Goal: Task Accomplishment & Management: Use online tool/utility

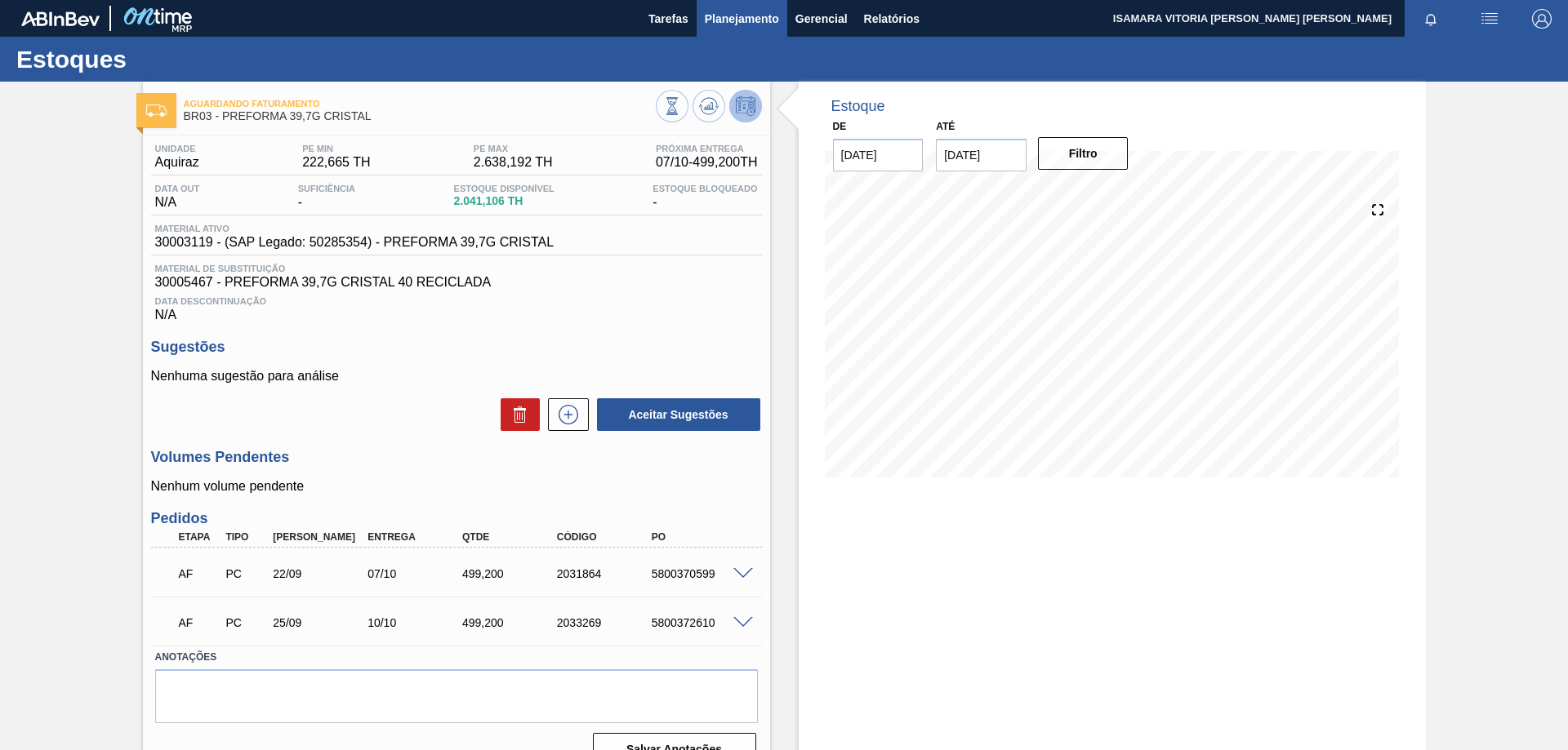
click at [768, 17] on span "Planejamento" at bounding box center [742, 18] width 74 height 19
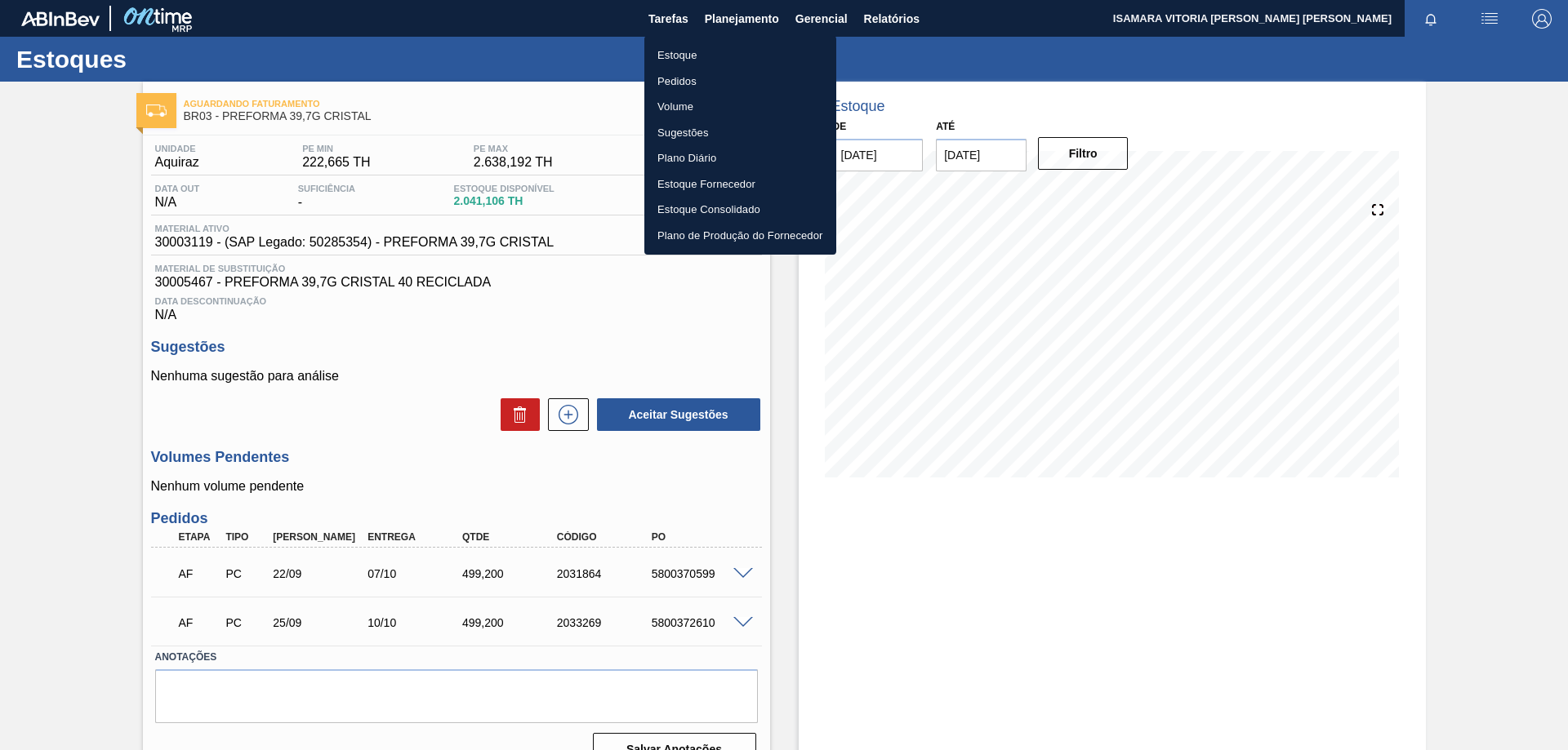
click at [674, 80] on li "Pedidos" at bounding box center [740, 81] width 192 height 26
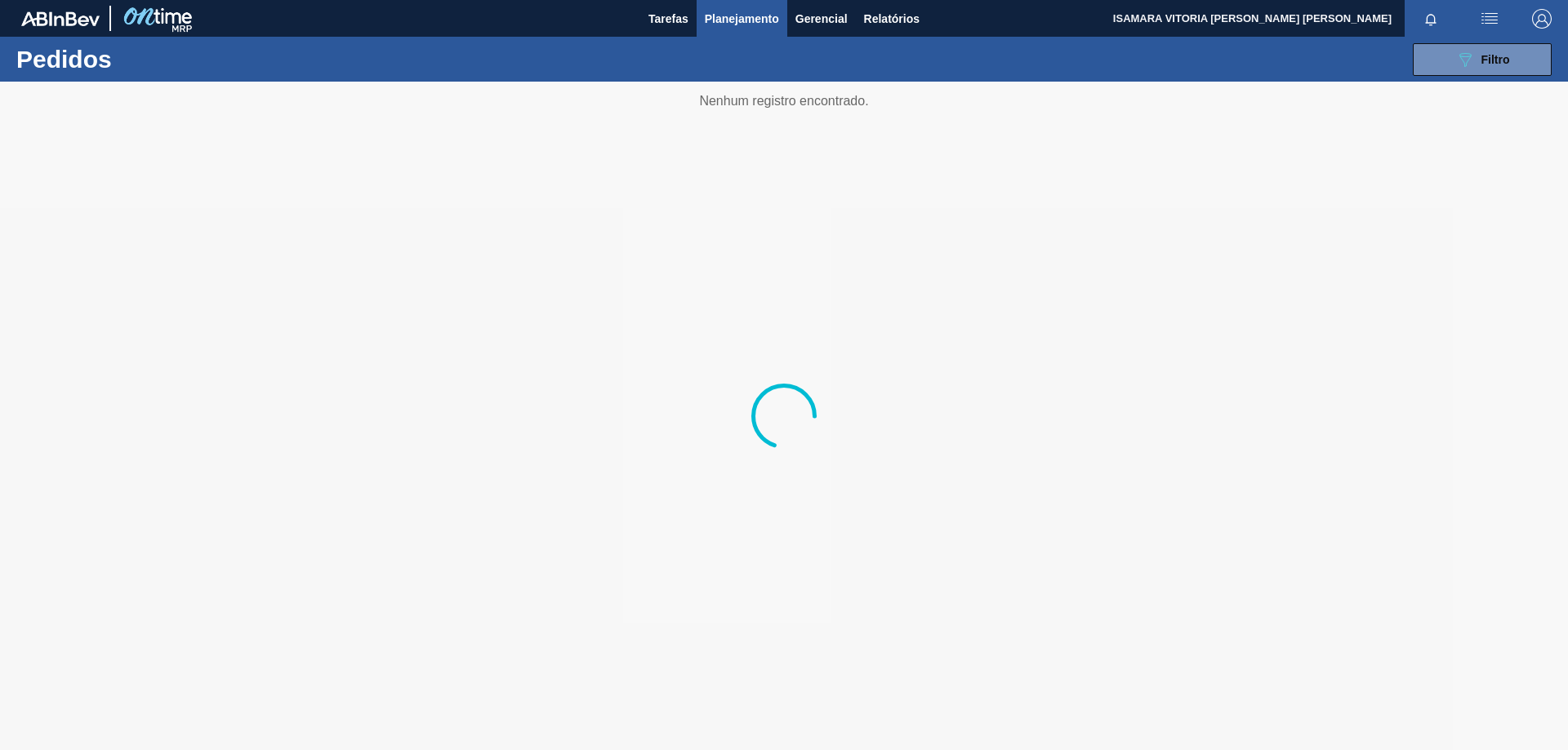
click at [1453, 35] on div at bounding box center [1433, 18] width 59 height 37
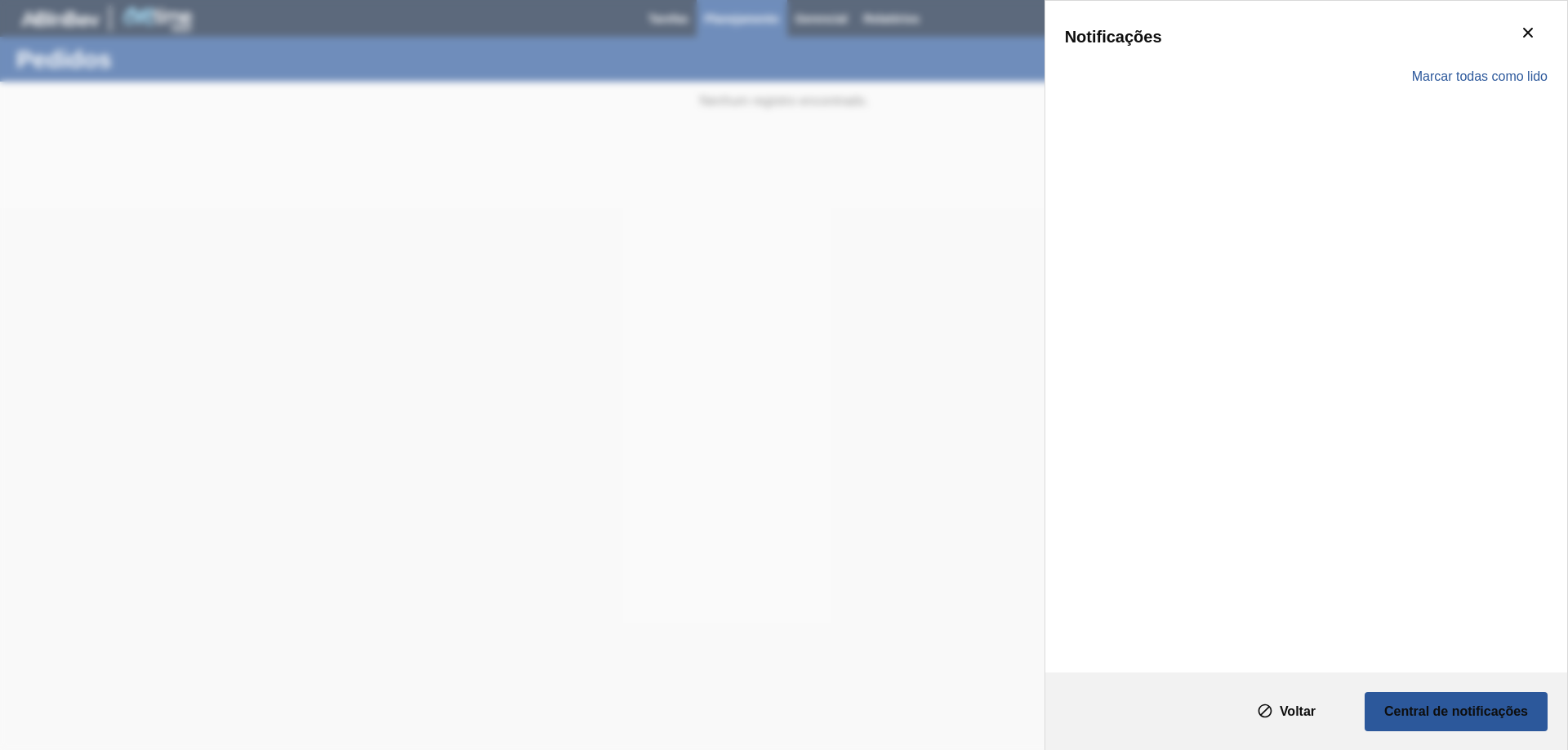
click at [1465, 61] on div "Marcar todas como lido" at bounding box center [1305, 77] width 482 height 47
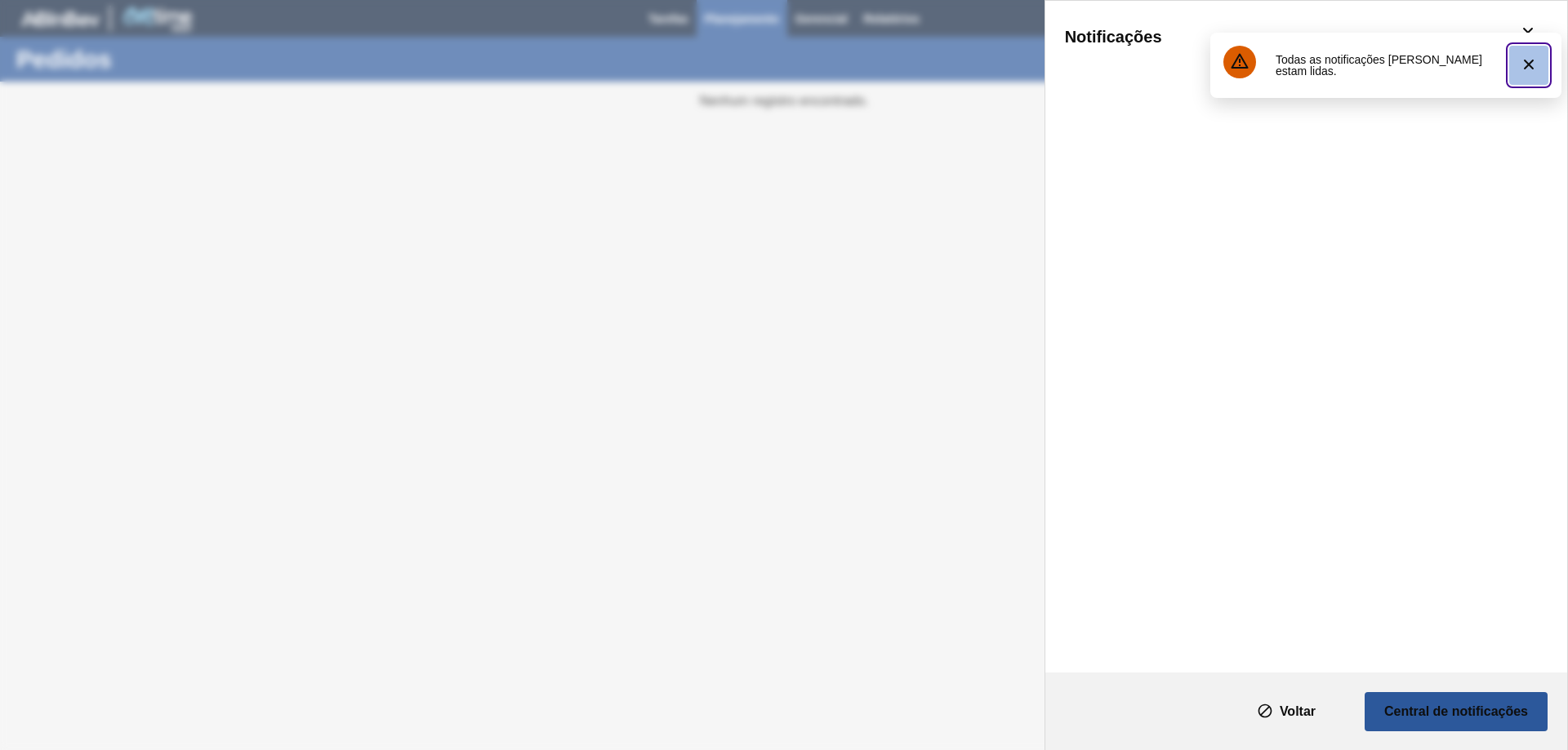
click at [1534, 75] on clb-icon "botão de ícone" at bounding box center [1529, 65] width 19 height 22
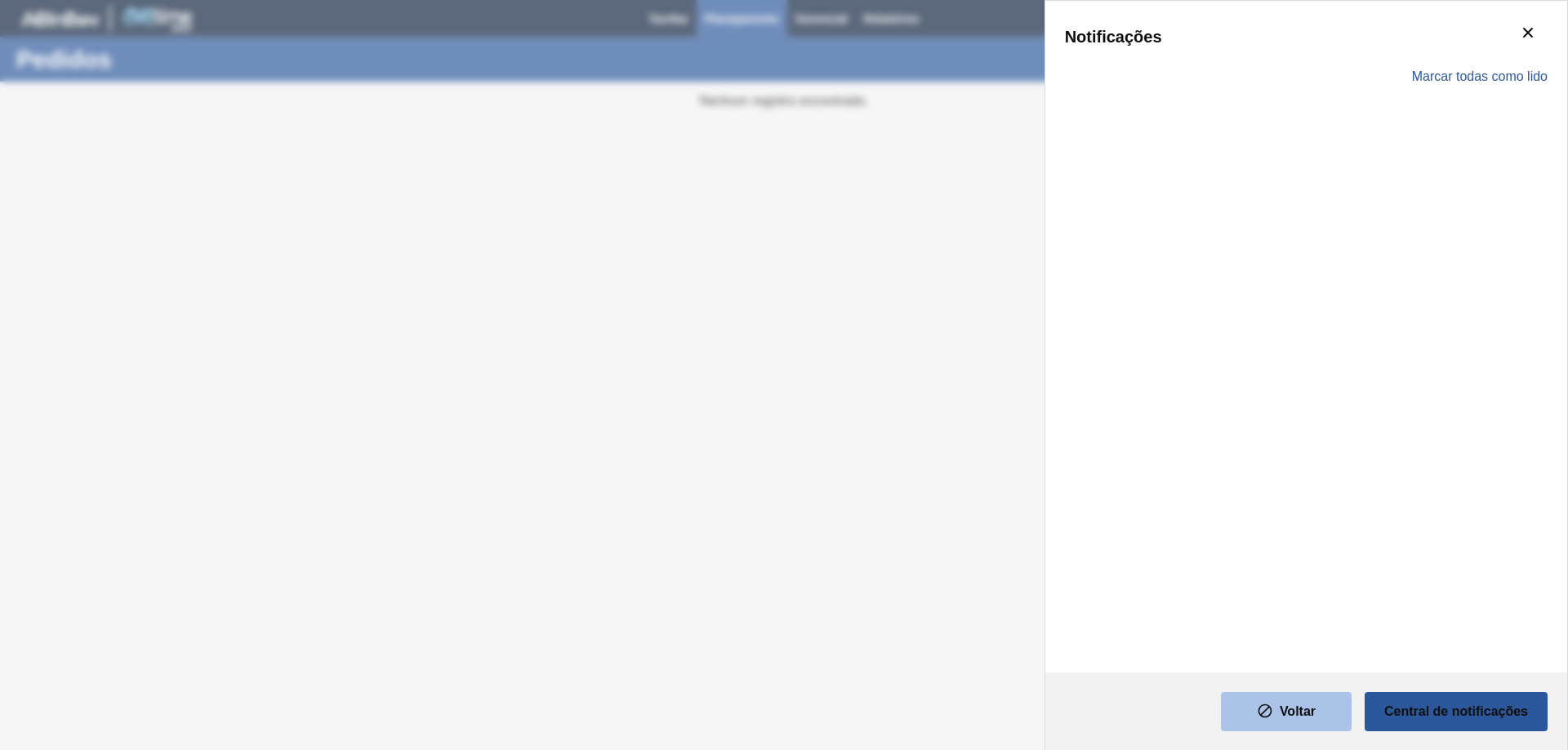
click at [0, 0] on slot "Voltar" at bounding box center [0, 0] width 0 height 0
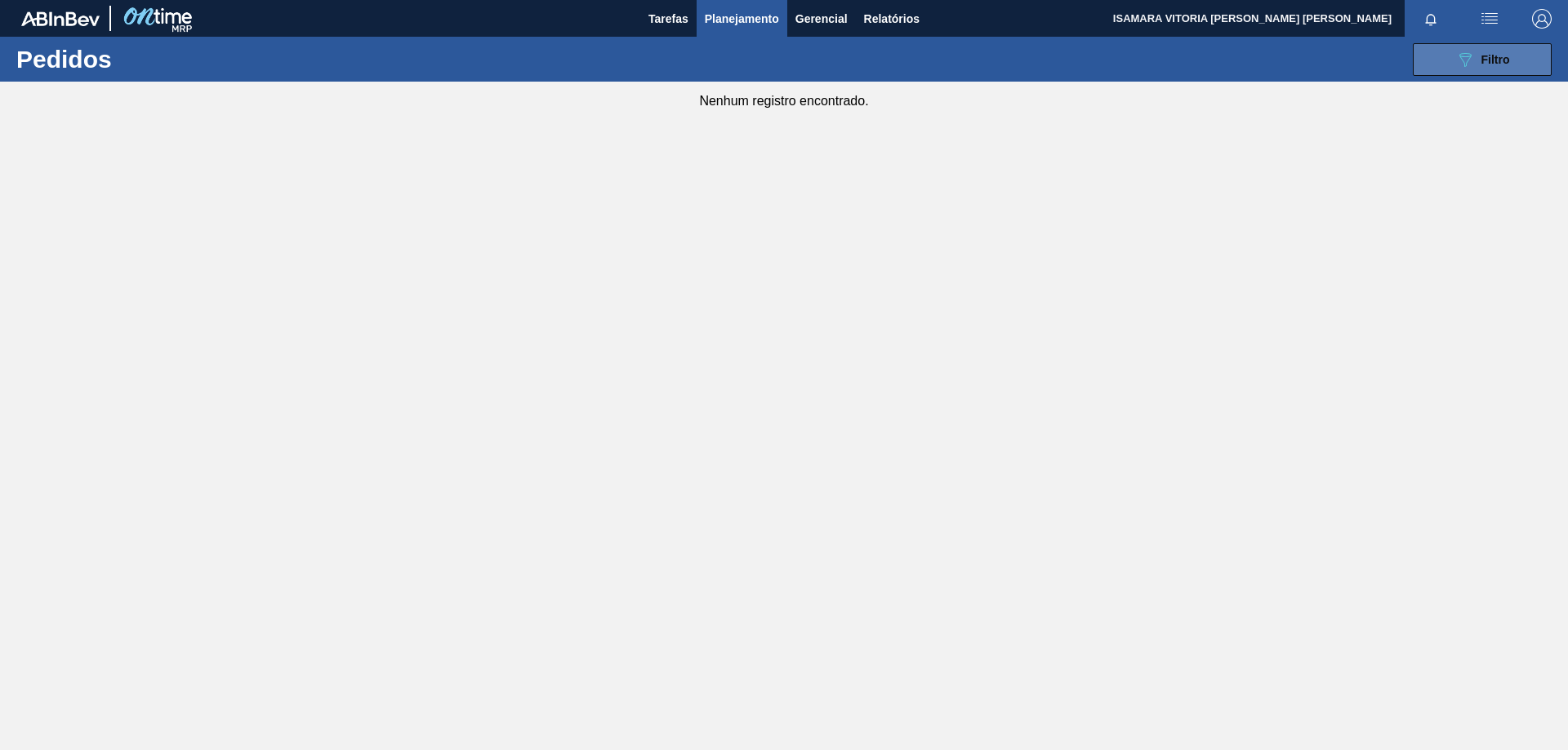
click at [1475, 68] on div "089F7B8B-B2A5-4AFE-B5C0-19BA573D28AC Filtro" at bounding box center [1482, 60] width 54 height 19
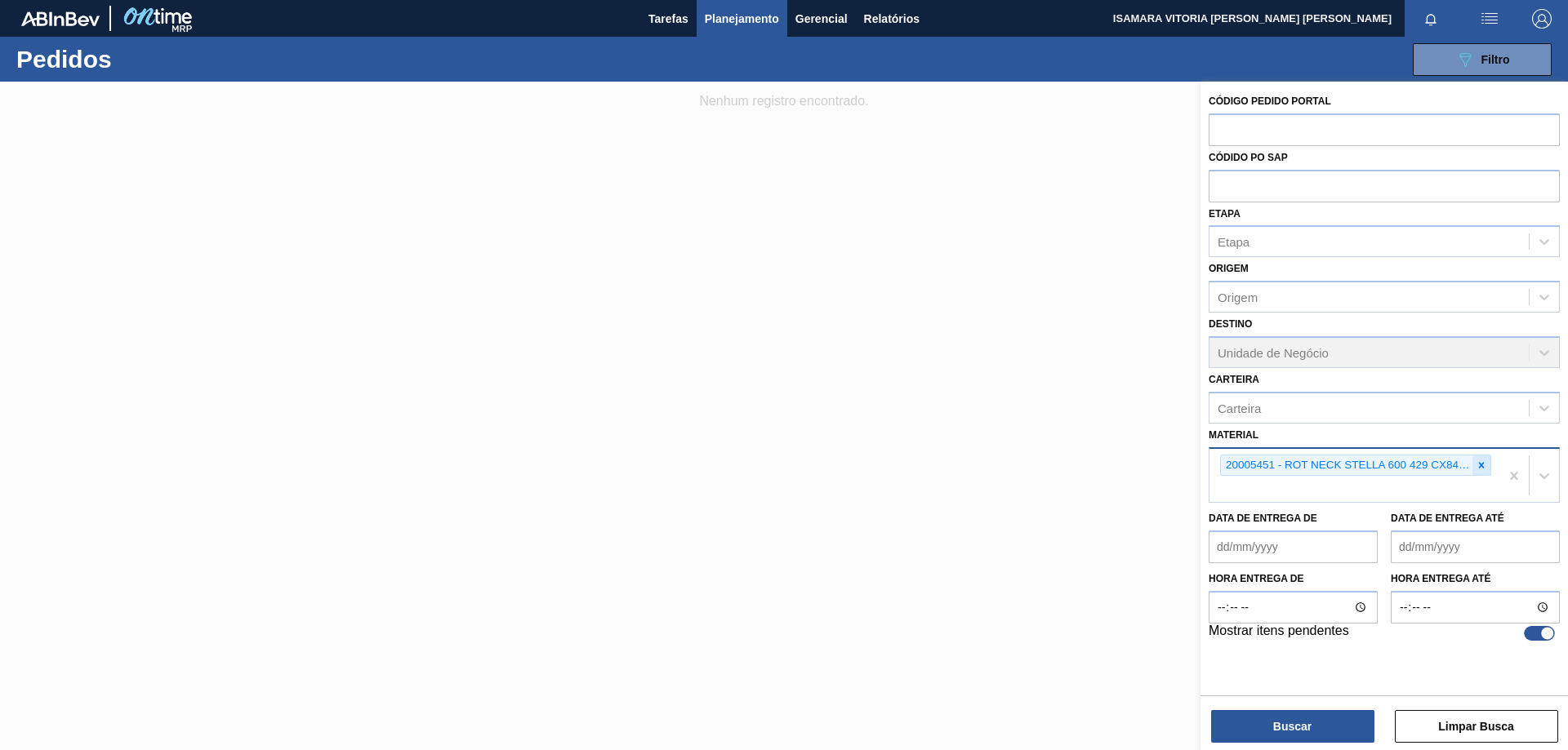
click at [1483, 467] on icon at bounding box center [1481, 465] width 6 height 6
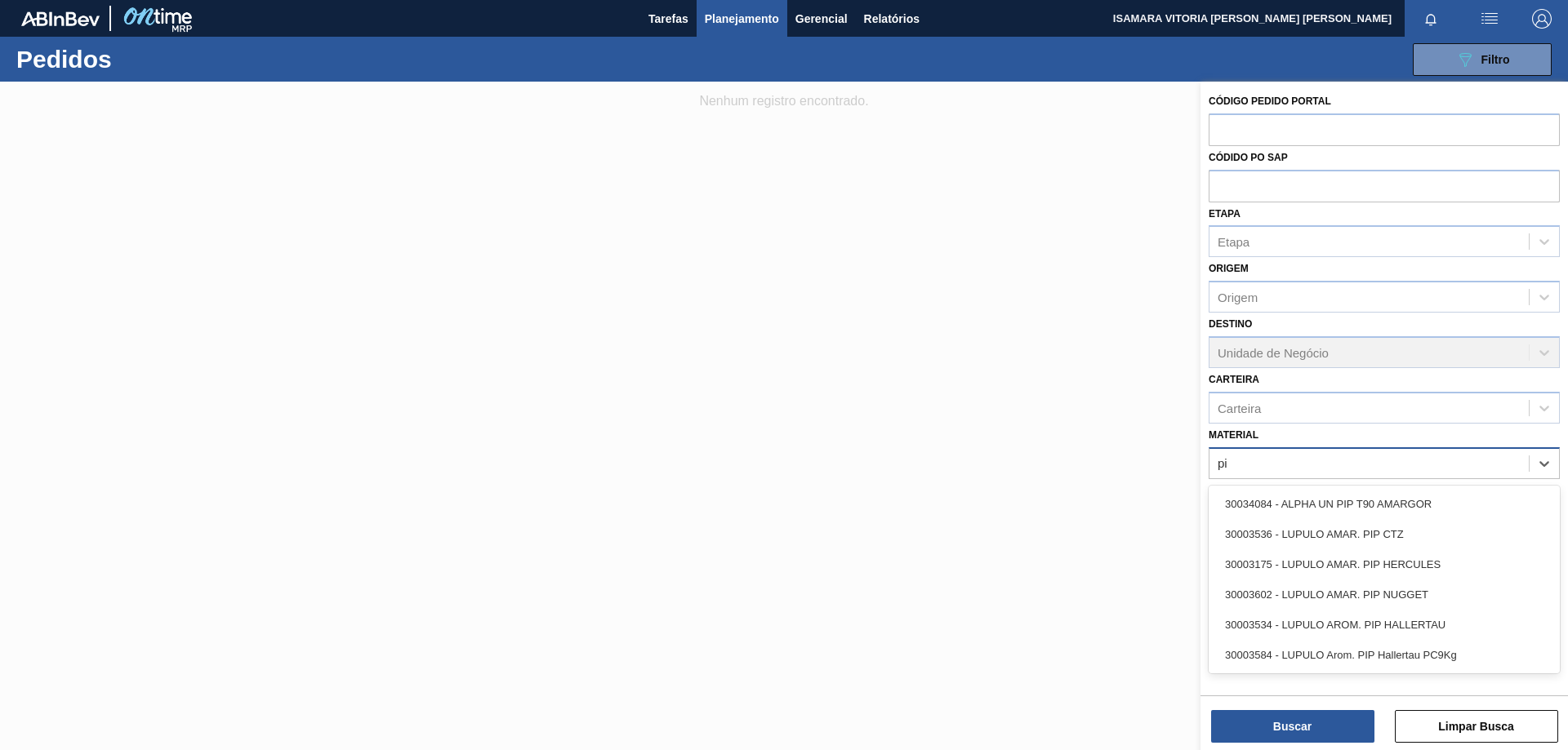
type input "pip"
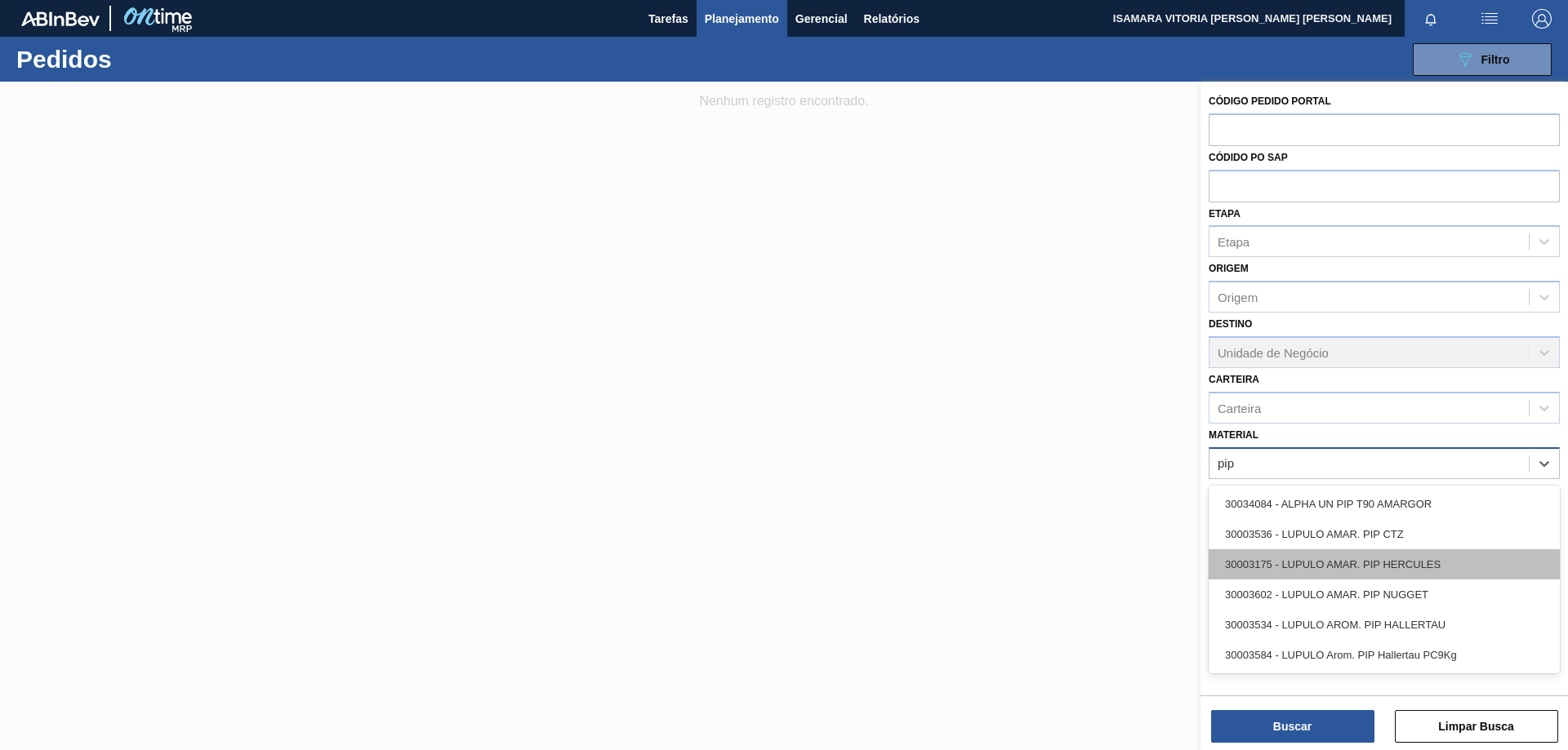
click at [1428, 558] on div "30003175 - LUPULO AMAR. PIP HERCULES" at bounding box center [1383, 564] width 351 height 31
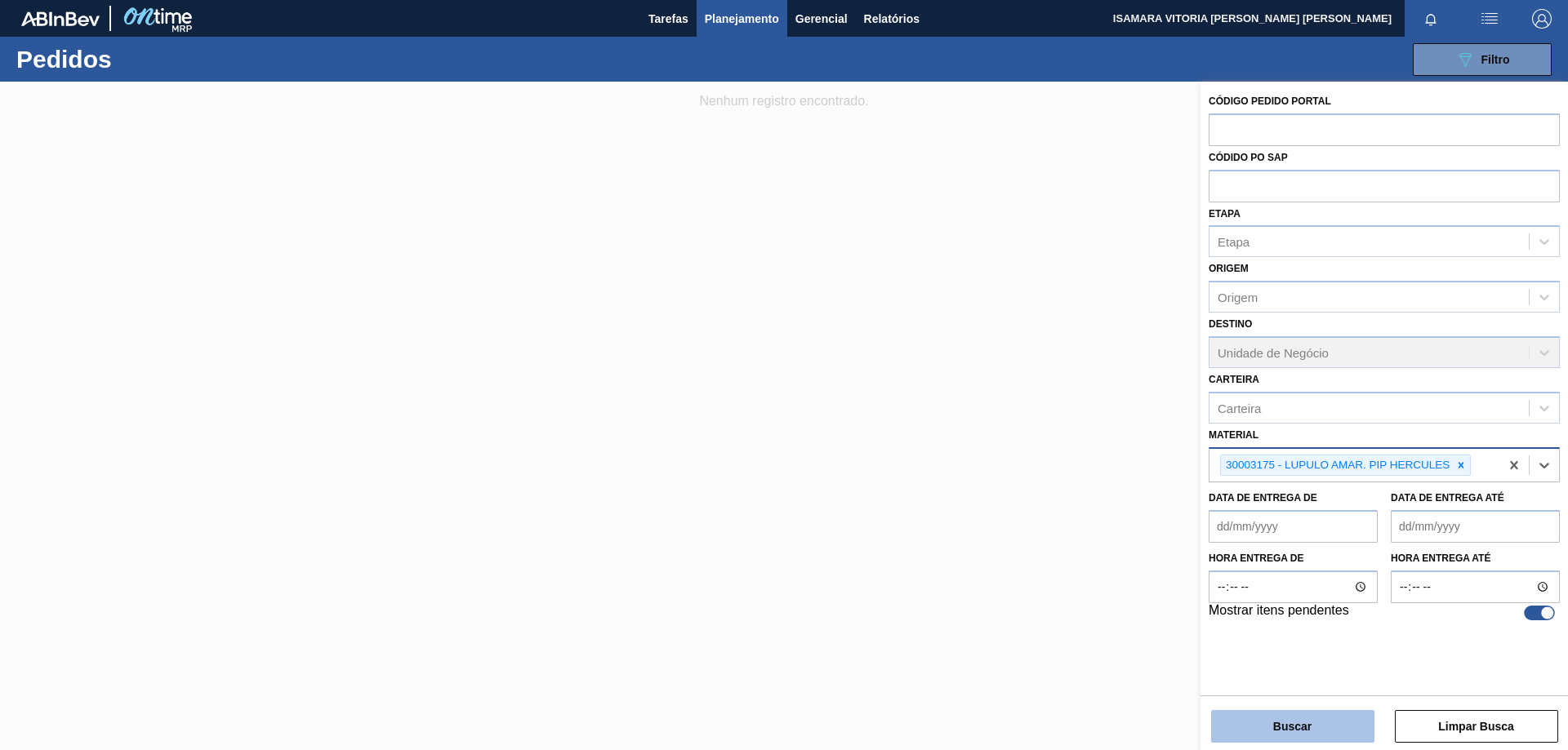
click at [1355, 726] on button "Buscar" at bounding box center [1292, 725] width 164 height 32
